Goal: Find specific page/section: Find specific page/section

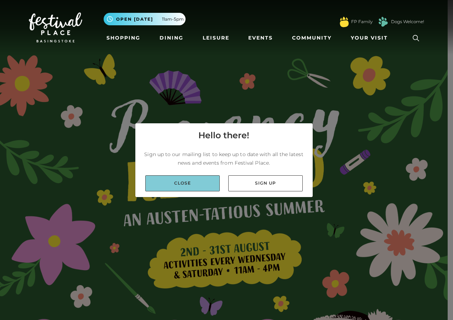
click at [190, 185] on link "Close" at bounding box center [182, 183] width 74 height 16
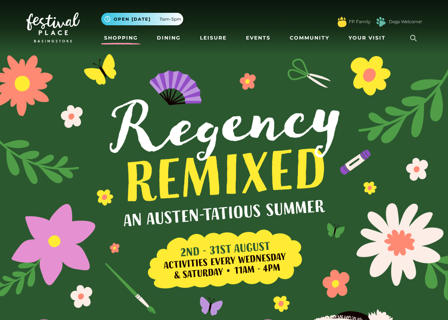
click at [129, 37] on link "Shopping" at bounding box center [121, 37] width 40 height 13
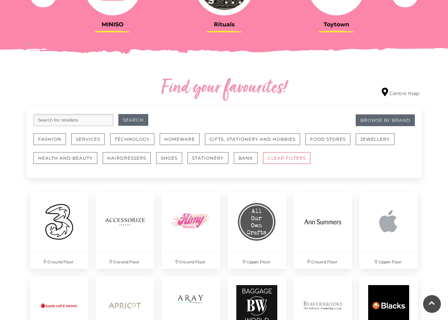
scroll to position [353, 0]
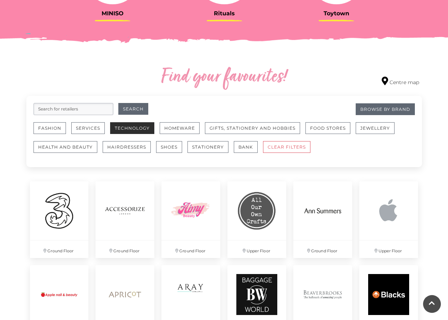
click at [129, 125] on button "Technology" at bounding box center [132, 128] width 44 height 12
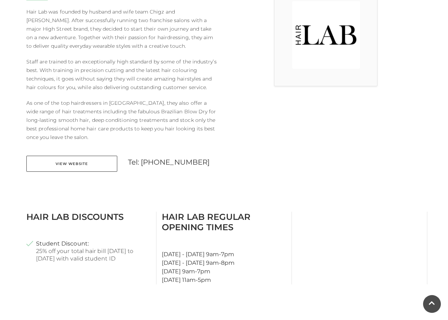
scroll to position [257, 0]
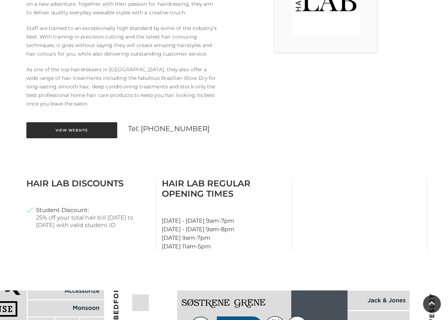
click at [57, 133] on link "View Website" at bounding box center [71, 130] width 91 height 16
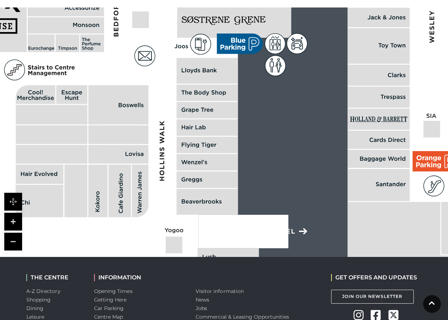
scroll to position [505, 0]
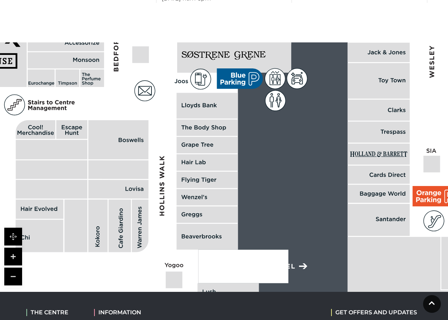
click at [381, 78] on icon at bounding box center [379, 80] width 3 height 4
click at [397, 80] on rect at bounding box center [378, 81] width 62 height 36
